Goal: Task Accomplishment & Management: Manage account settings

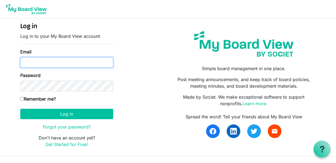
click at [69, 61] on input "Email" at bounding box center [66, 62] width 93 height 10
type input "[PERSON_NAME][EMAIL_ADDRESS][PERSON_NAME][DOMAIN_NAME]"
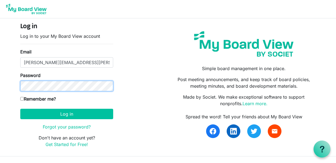
click at [20, 109] on button "Log in" at bounding box center [66, 114] width 93 height 10
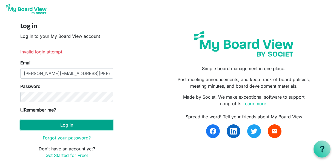
click at [65, 126] on button "Log in" at bounding box center [66, 125] width 93 height 10
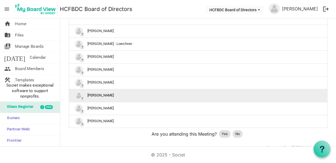
scroll to position [226, 0]
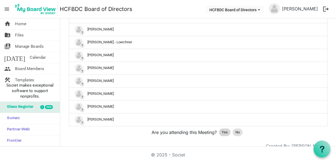
click at [224, 133] on span "Yes" at bounding box center [225, 132] width 6 height 5
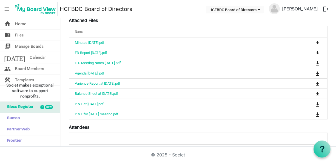
scroll to position [104, 0]
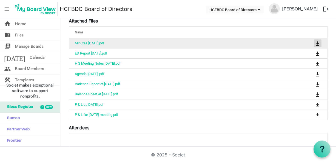
click at [318, 43] on span "is Command column column header" at bounding box center [317, 43] width 3 height 4
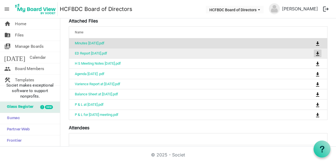
click at [318, 53] on span "is Command column column header" at bounding box center [317, 54] width 3 height 4
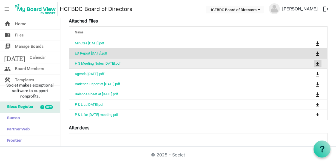
click at [317, 63] on span "is Command column column header" at bounding box center [317, 64] width 3 height 4
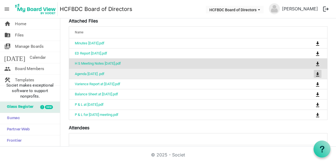
click at [319, 74] on span "is Command column column header" at bounding box center [317, 74] width 3 height 4
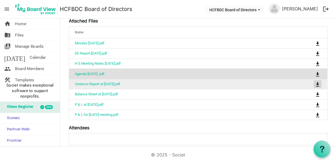
click at [318, 85] on span "is Command column column header" at bounding box center [317, 84] width 3 height 4
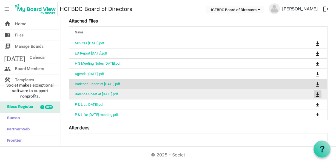
click at [318, 93] on span "is Command column column header" at bounding box center [317, 94] width 3 height 4
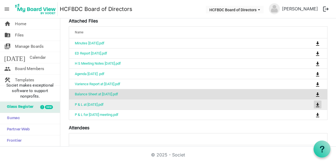
click at [317, 103] on span "is Command column column header" at bounding box center [317, 105] width 3 height 4
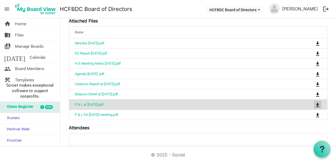
click at [318, 104] on span "is Command column column header" at bounding box center [317, 105] width 3 height 4
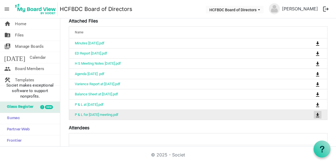
click at [318, 114] on span "is Command column column header" at bounding box center [317, 115] width 3 height 4
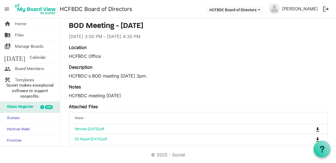
scroll to position [0, 0]
